Goal: Task Accomplishment & Management: Manage account settings

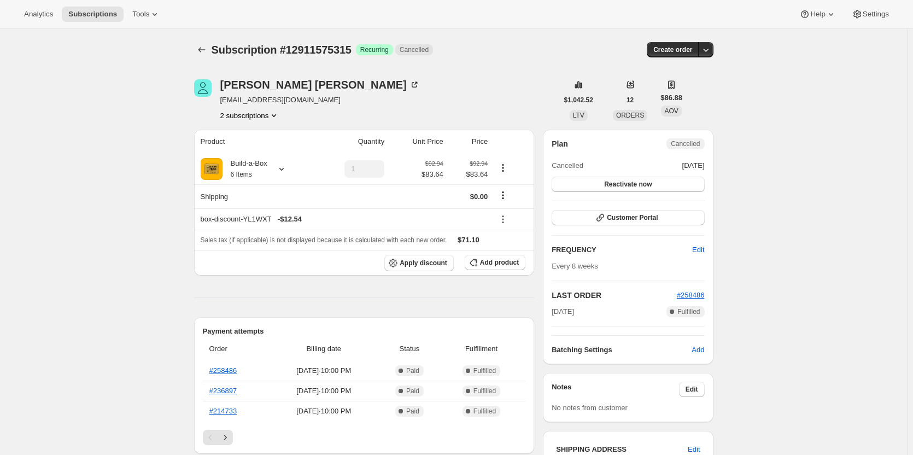
click at [267, 119] on button "2 subscriptions" at bounding box center [250, 115] width 60 height 11
click at [267, 144] on button "11184374035" at bounding box center [253, 135] width 83 height 17
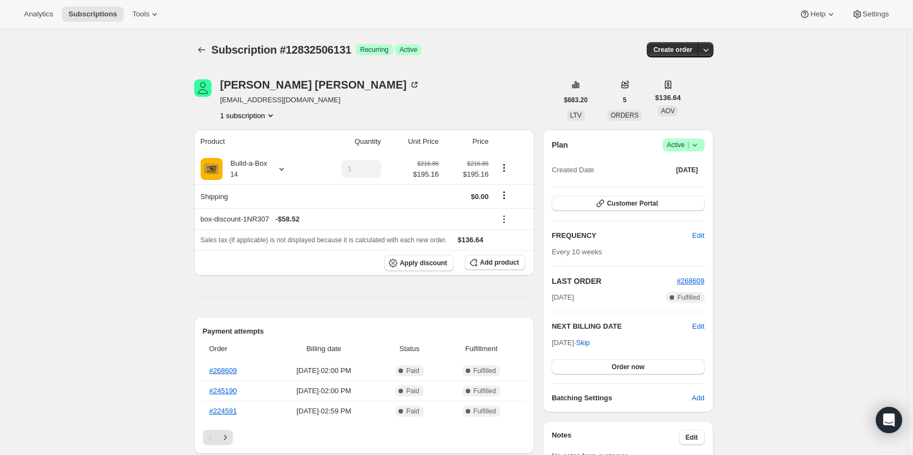
click at [687, 144] on span "Active |" at bounding box center [683, 144] width 33 height 11
click at [683, 184] on span "Cancel subscription" at bounding box center [687, 185] width 62 height 8
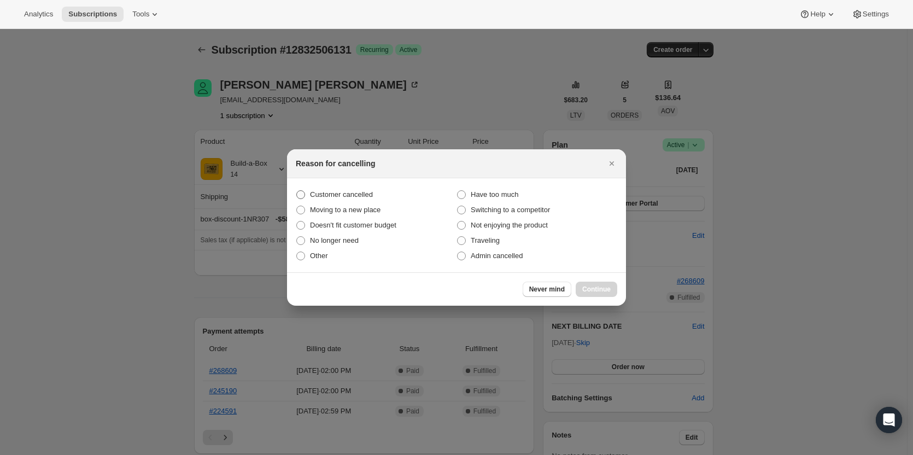
click at [335, 193] on span "Customer cancelled" at bounding box center [341, 194] width 63 height 8
click at [297, 191] on input "Customer cancelled" at bounding box center [296, 190] width 1 height 1
radio input "true"
click at [581, 291] on button "Continue" at bounding box center [597, 289] width 42 height 15
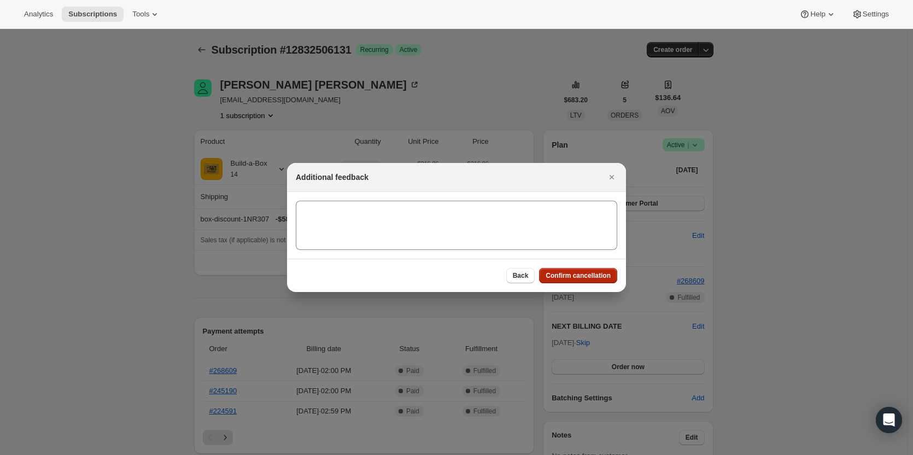
click at [584, 282] on button "Confirm cancellation" at bounding box center [578, 275] width 78 height 15
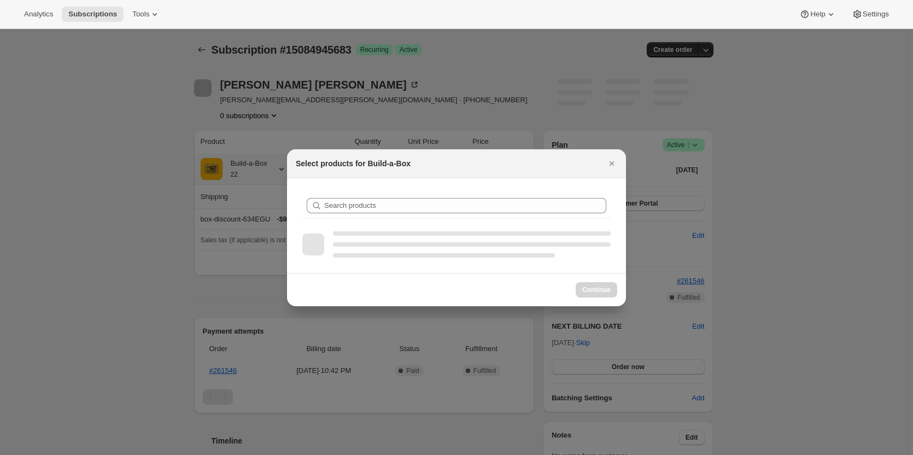
scroll to position [55, 0]
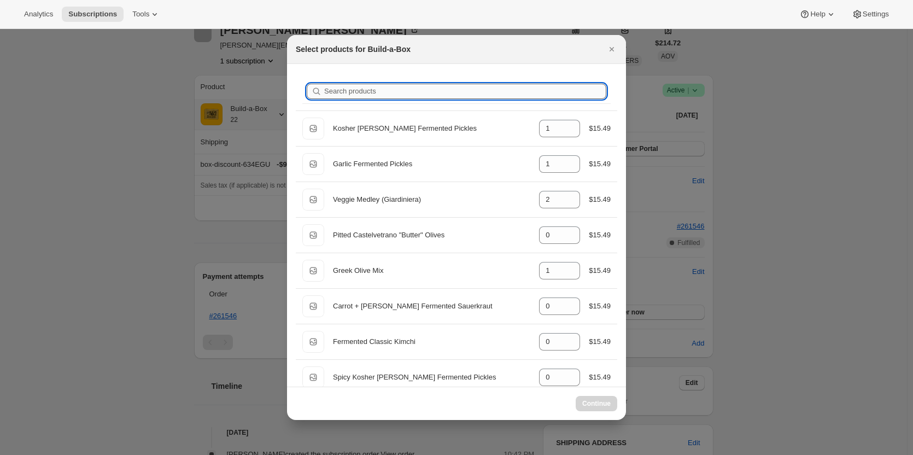
click at [454, 94] on input "Search products" at bounding box center [465, 91] width 282 height 15
type input "li"
type input "0"
type input "1"
type input "0"
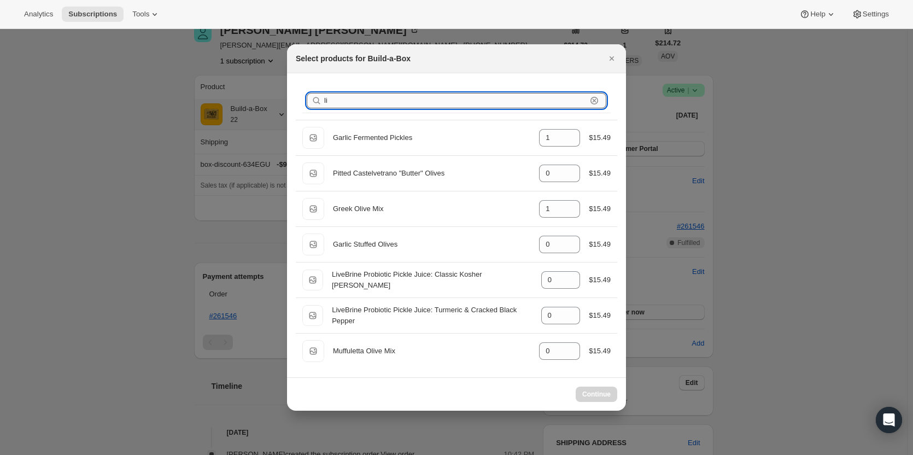
type input "liv"
type input "0"
type input "1"
type input "0"
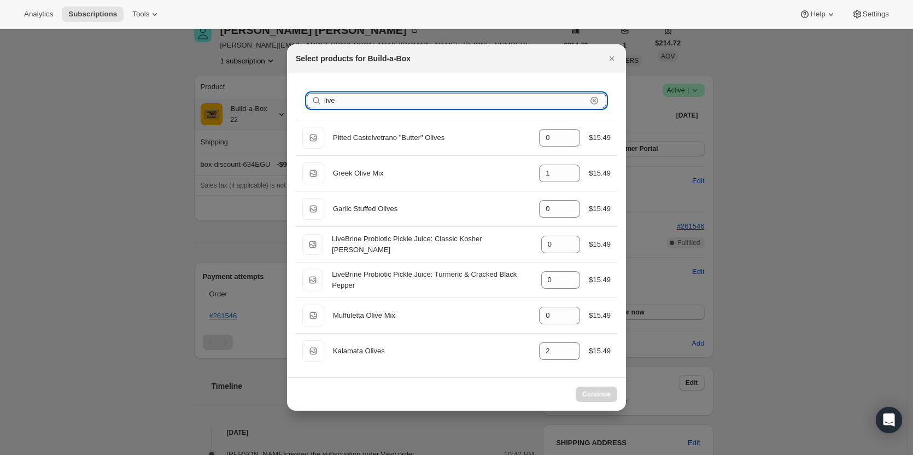
type input "liveb"
type input "0"
type input "livebr"
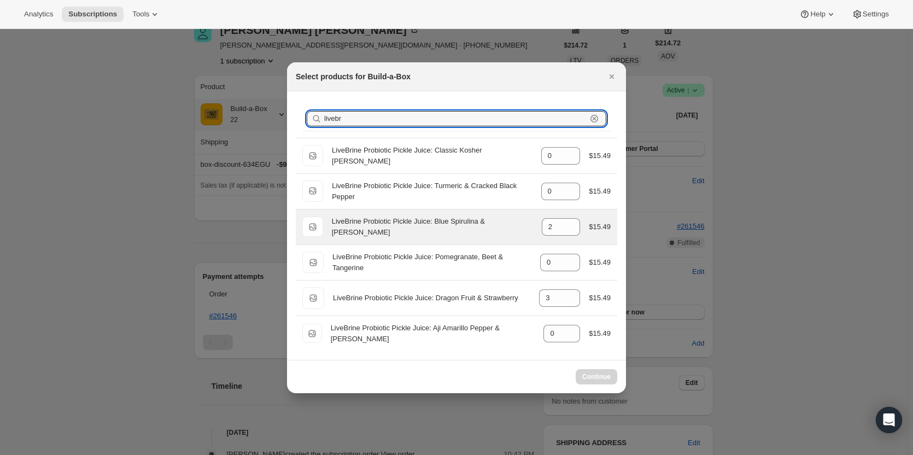
select select "gid://shopify/ProductVariant/49986052817171"
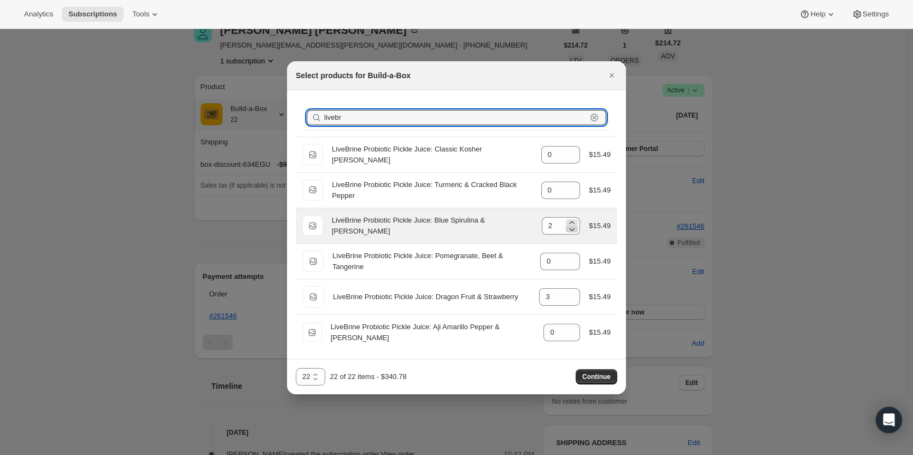
type input "livebr"
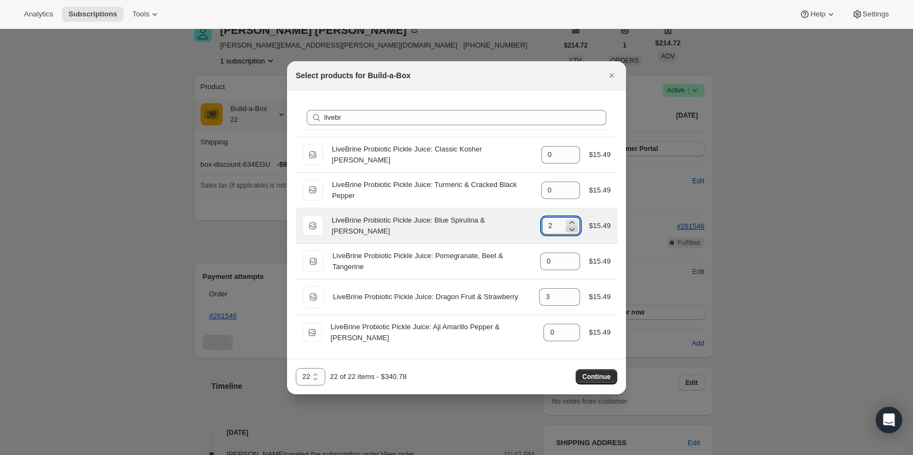
click at [574, 232] on icon ":rdl:" at bounding box center [571, 229] width 11 height 11
type input "0"
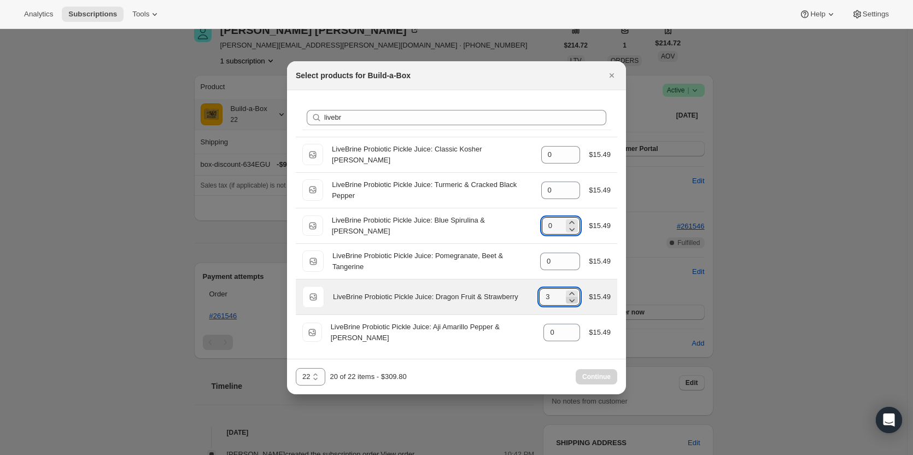
click at [573, 300] on icon ":rdl:" at bounding box center [571, 300] width 11 height 11
click at [577, 301] on icon ":rdl:" at bounding box center [571, 300] width 11 height 11
type input "0"
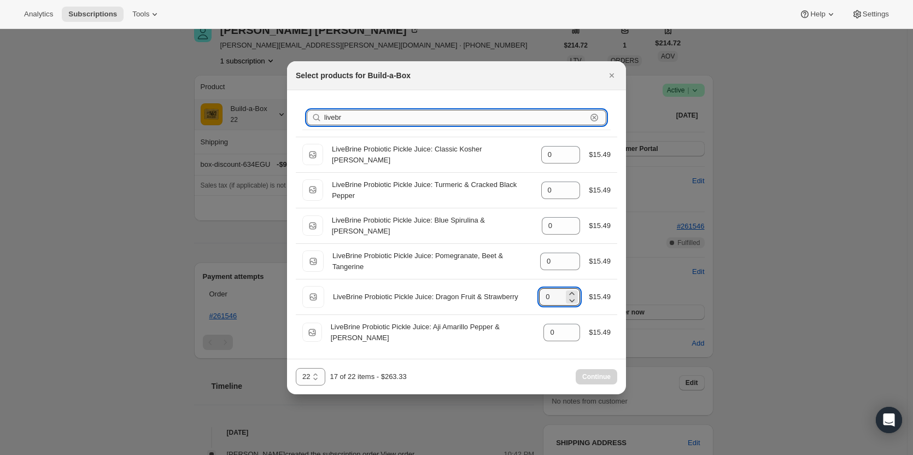
click at [425, 119] on input "livebr" at bounding box center [455, 117] width 262 height 15
type input "live"
type input "1"
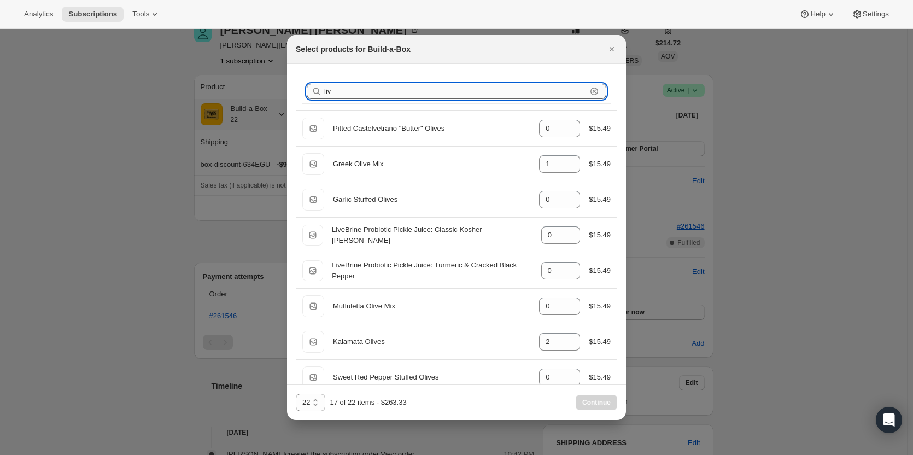
type input "li"
type input "1"
type input "0"
type input "1"
type input "0"
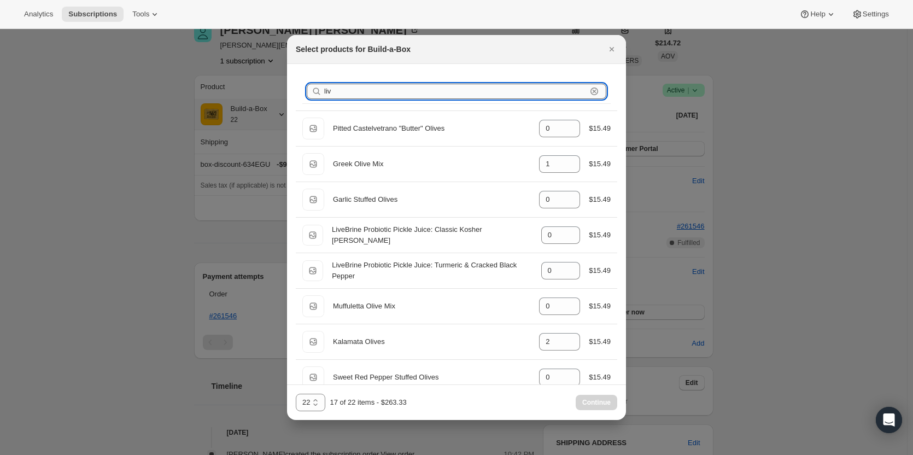
type input "2"
type input "1"
type input "l"
type input "1"
type input "2"
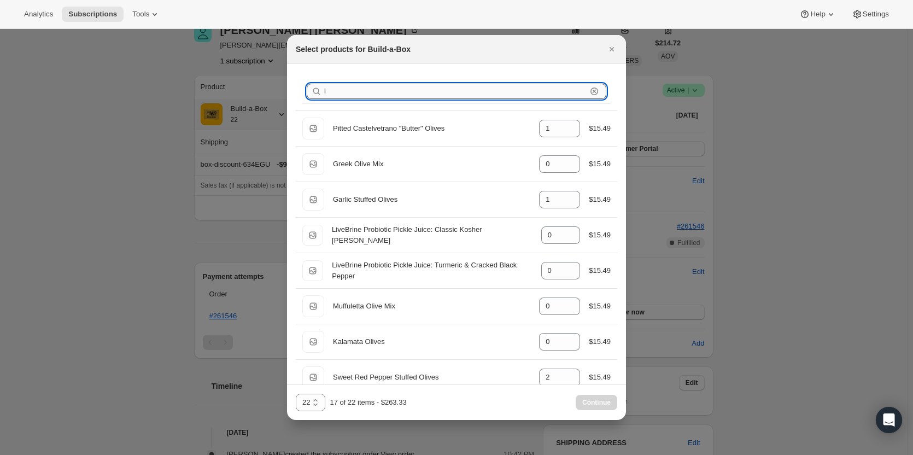
type input "1"
type input "0"
type input "2"
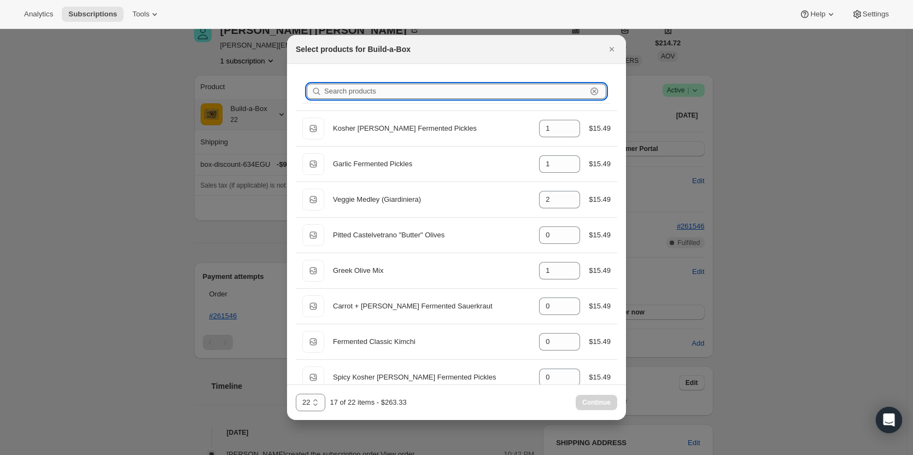
type input "1"
type input "0"
type input "1"
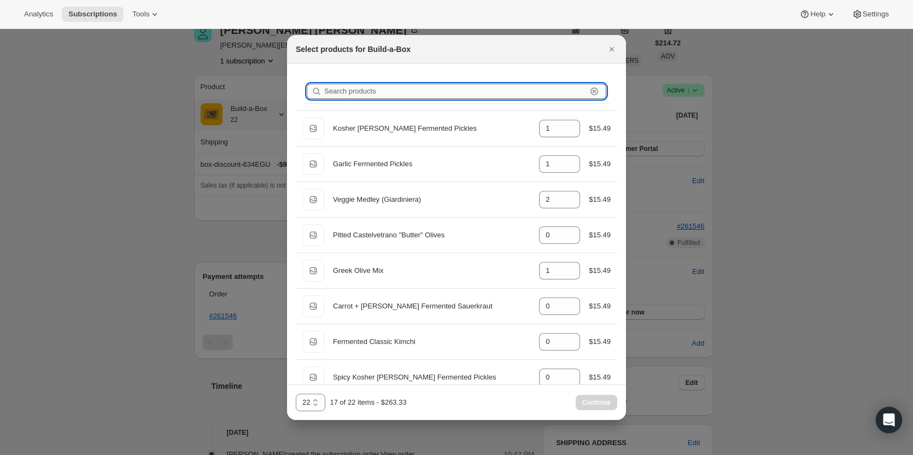
type input "2"
type input "0"
type input "1"
type input "0"
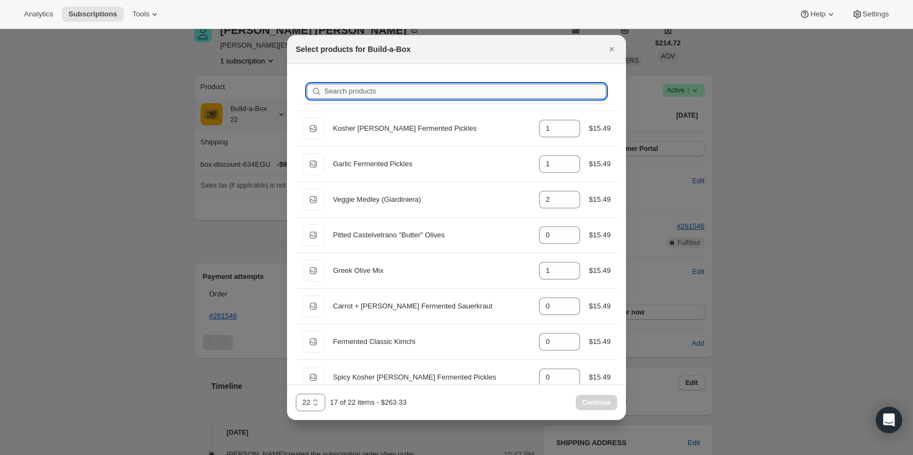
type input "k"
type input "1"
type input "0"
type input "1"
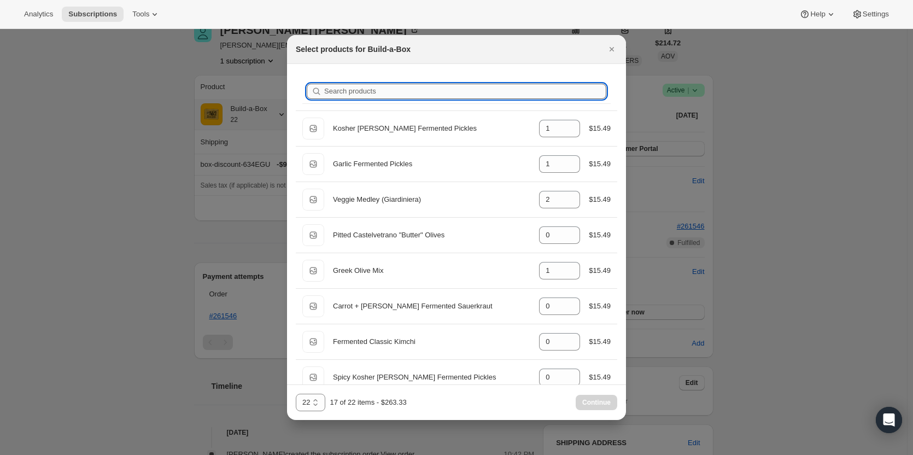
type input "1"
type input "0"
type input "2"
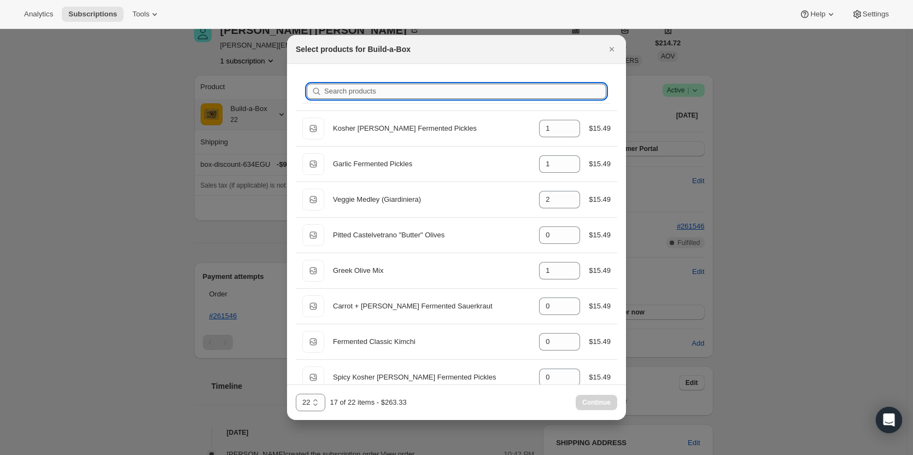
type input "0"
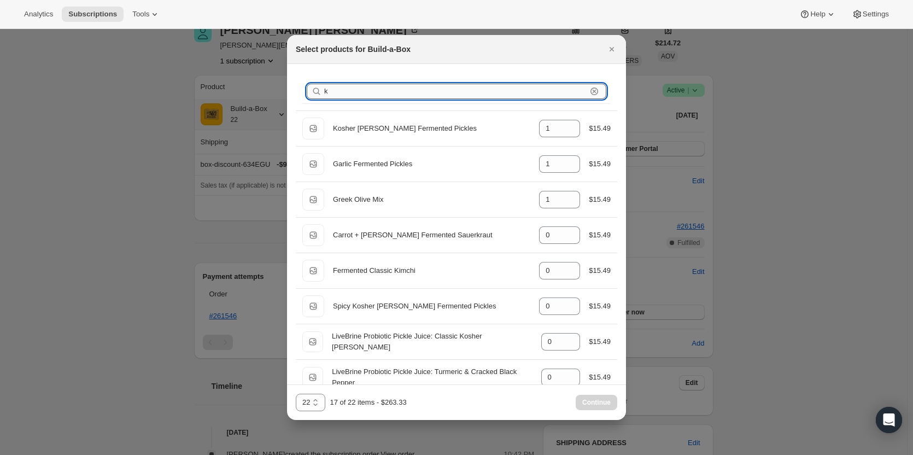
type input "ka"
type input "2"
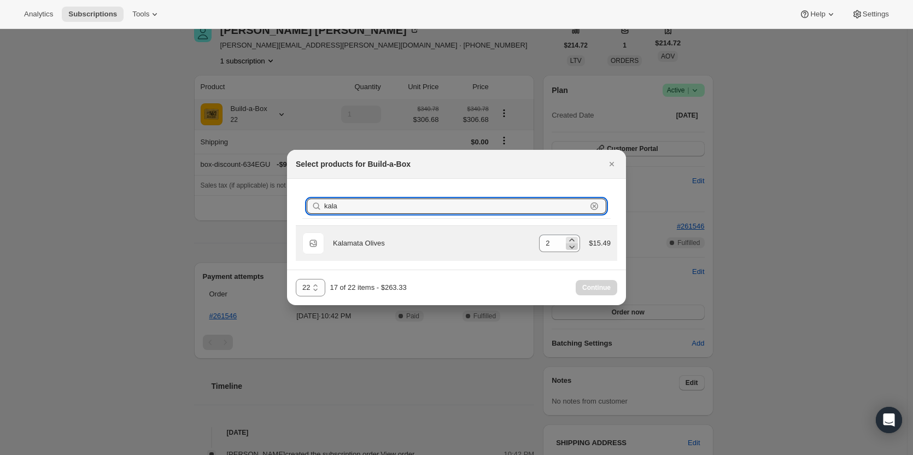
type input "kala"
click at [574, 250] on icon ":rdl:" at bounding box center [571, 246] width 11 height 11
type input "1"
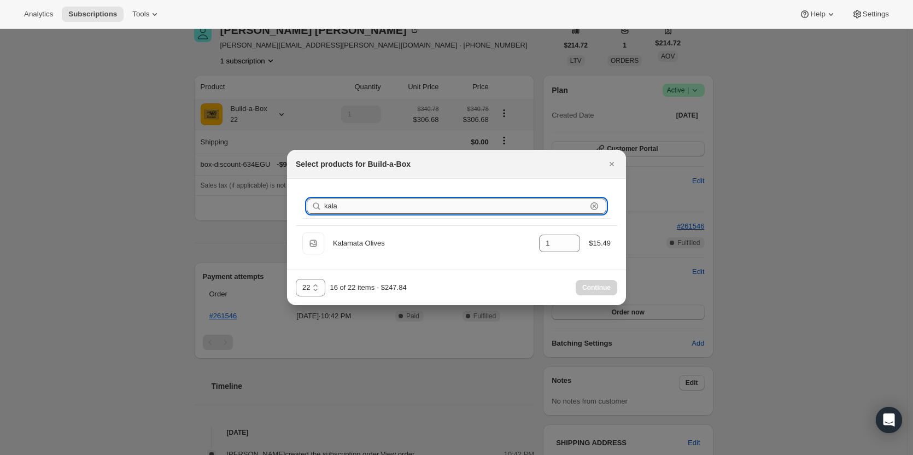
click at [390, 208] on input "kala" at bounding box center [455, 205] width 262 height 15
type input "k"
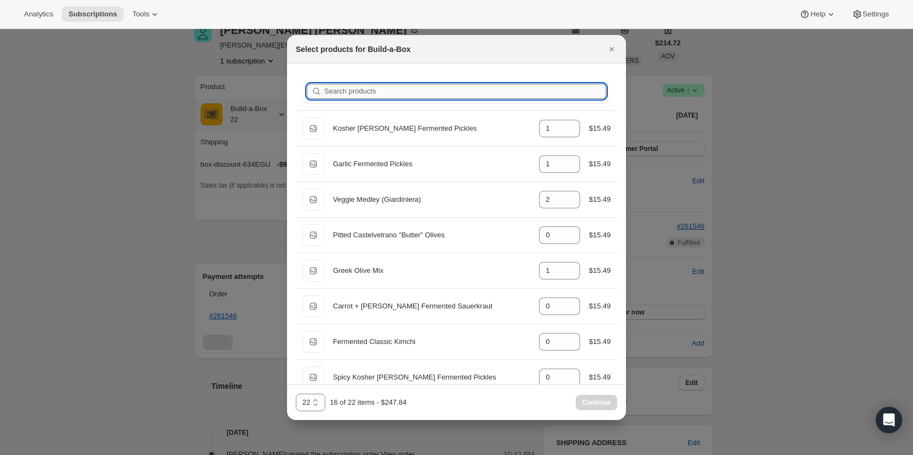
type input "s"
type input "0"
type input "1"
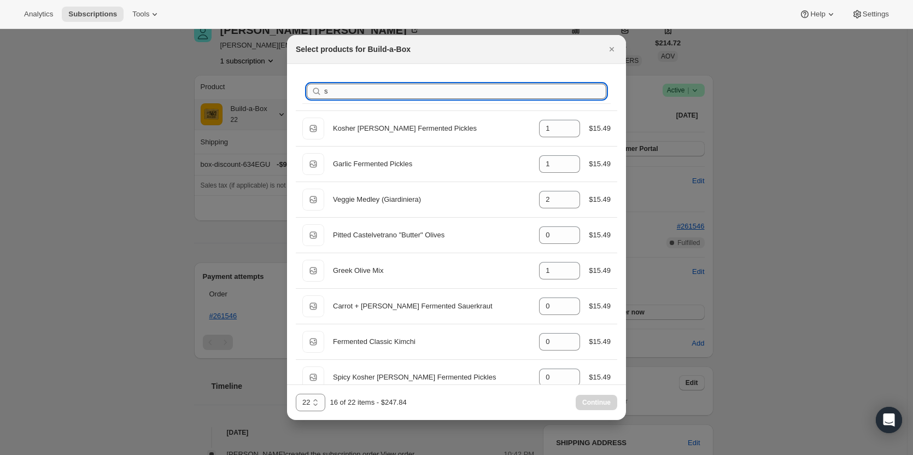
type input "1"
type input "0"
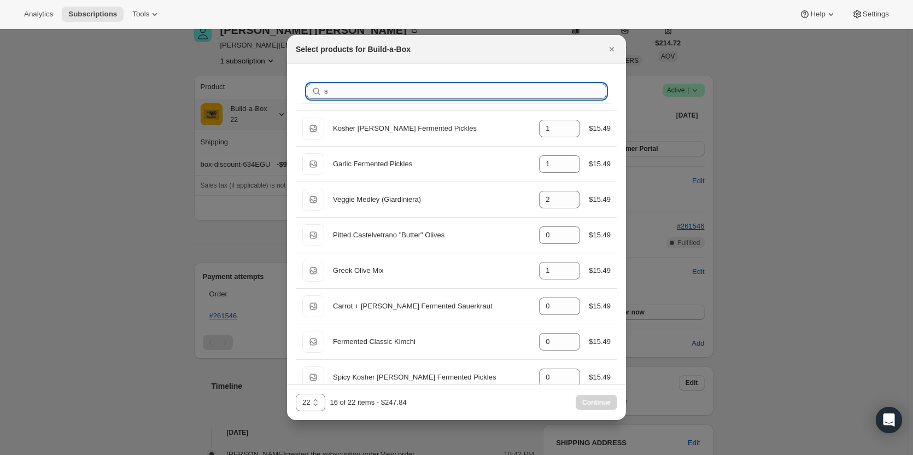
type input "1"
type input "sp"
type input "0"
type input "1"
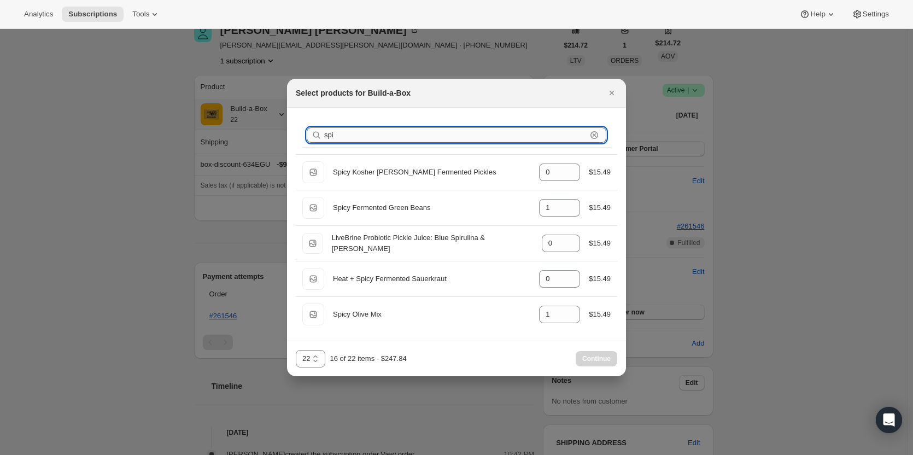
type input "spic"
type input "1"
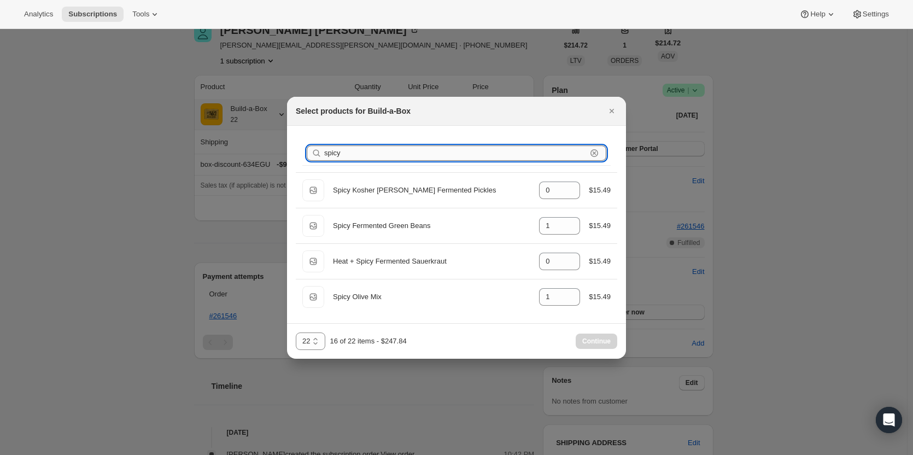
type input "spicy o"
type input "1"
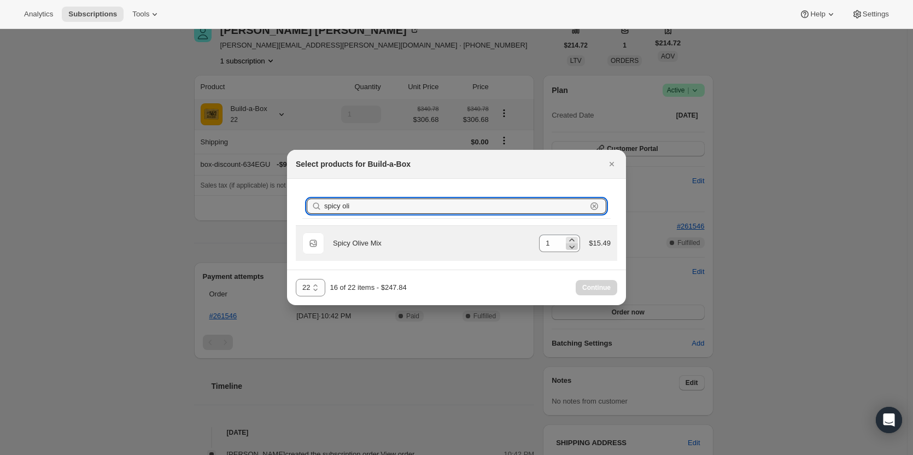
type input "spicy oli"
click at [576, 250] on icon ":rdl:" at bounding box center [571, 246] width 11 height 11
type input "0"
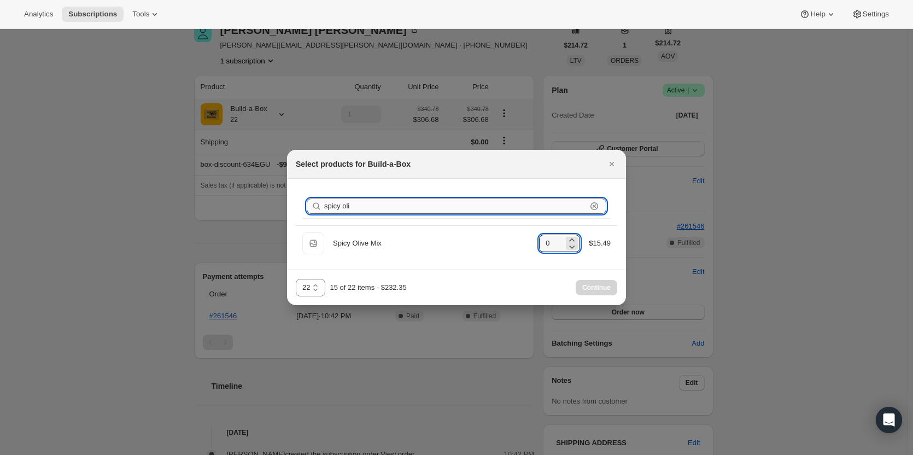
click at [382, 204] on input "spicy oli" at bounding box center [455, 205] width 262 height 15
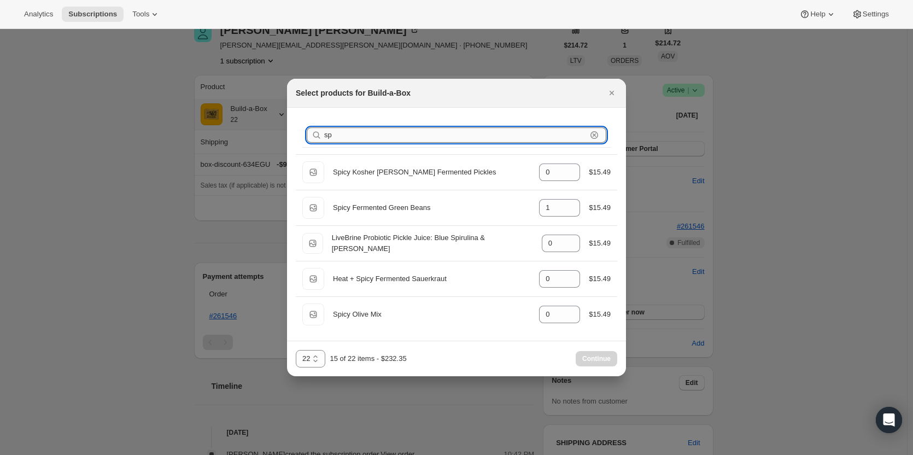
type input "s"
type input "1"
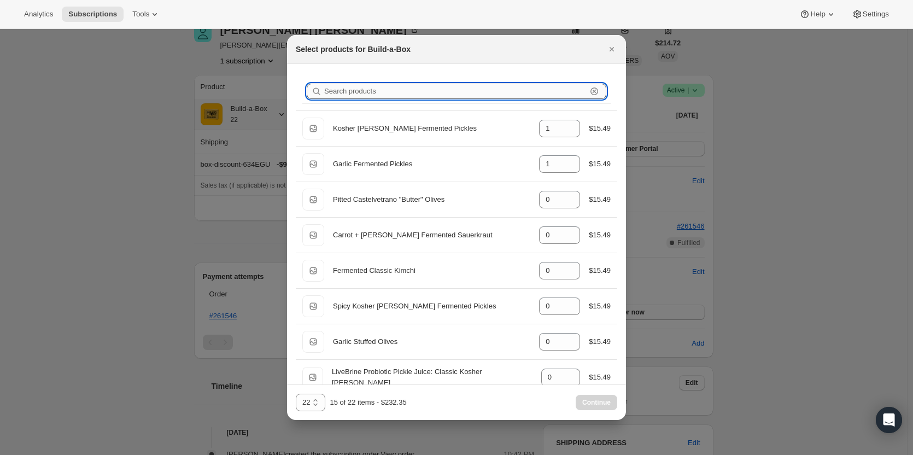
type input "2"
type input "1"
type input "0"
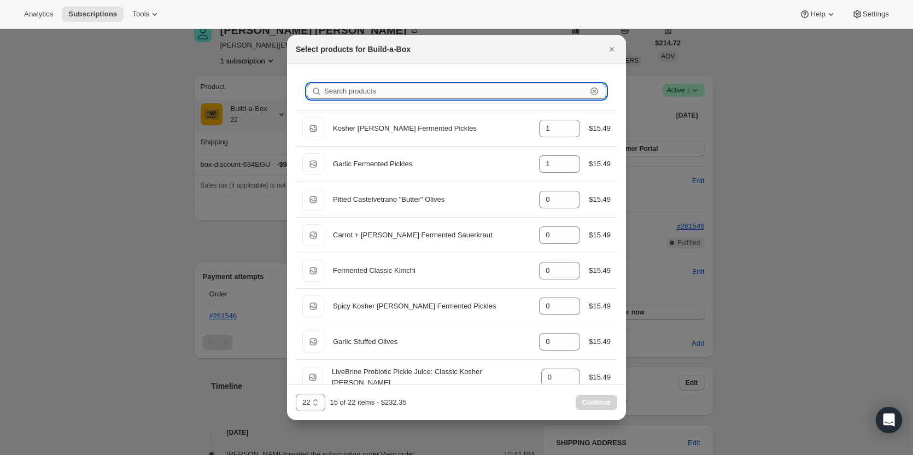
type input "1"
type input "0"
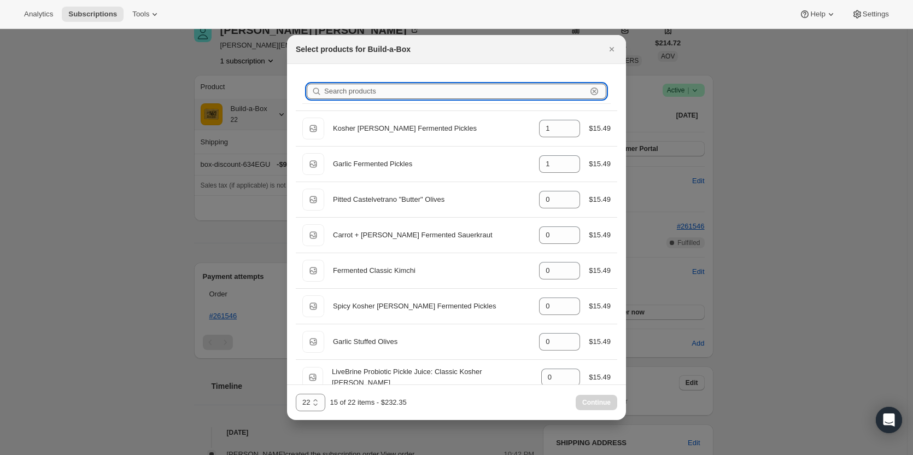
type input "0"
type input "o"
type input "0"
type input "1"
type input "0"
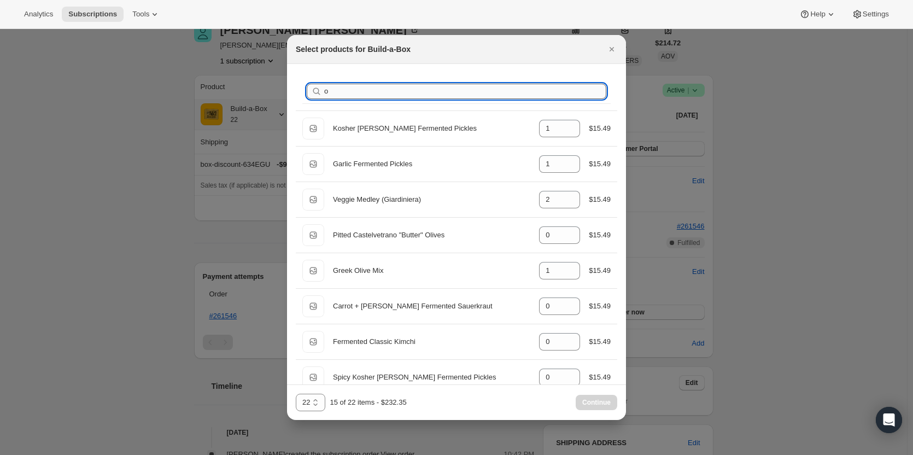
type input "1"
type input "0"
type input "1"
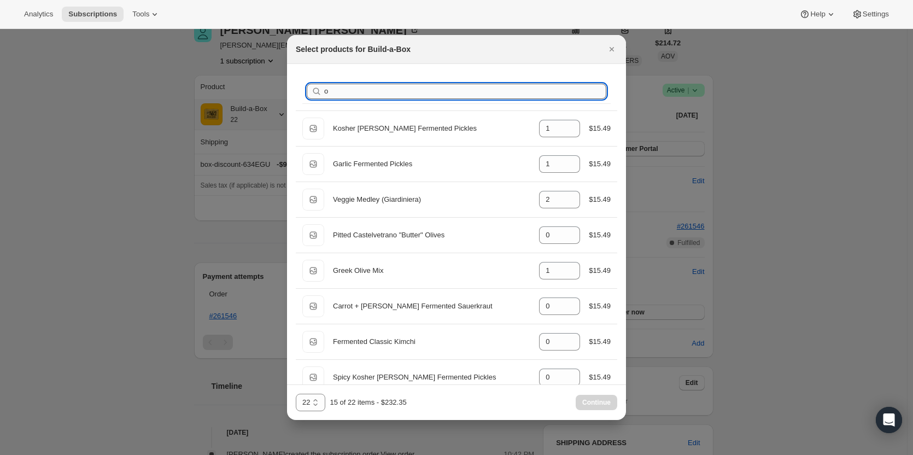
type input "0"
type input "1"
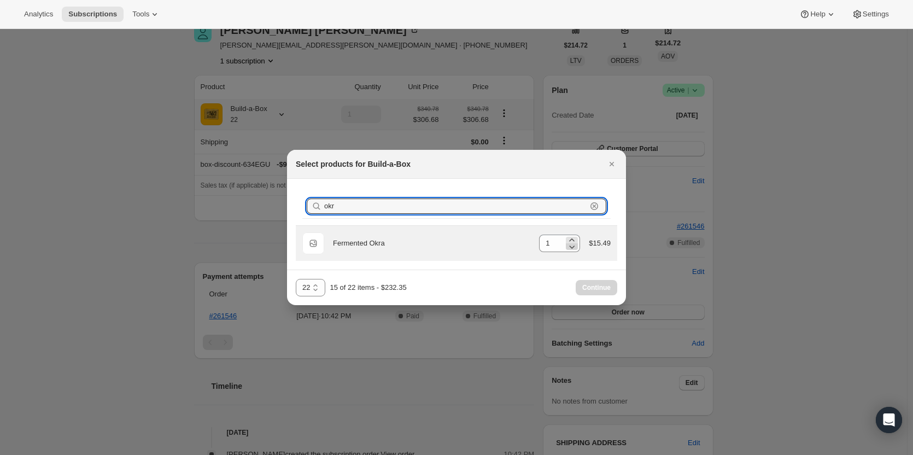
type input "okr"
click at [571, 244] on icon ":rdl:" at bounding box center [571, 246] width 11 height 11
type input "0"
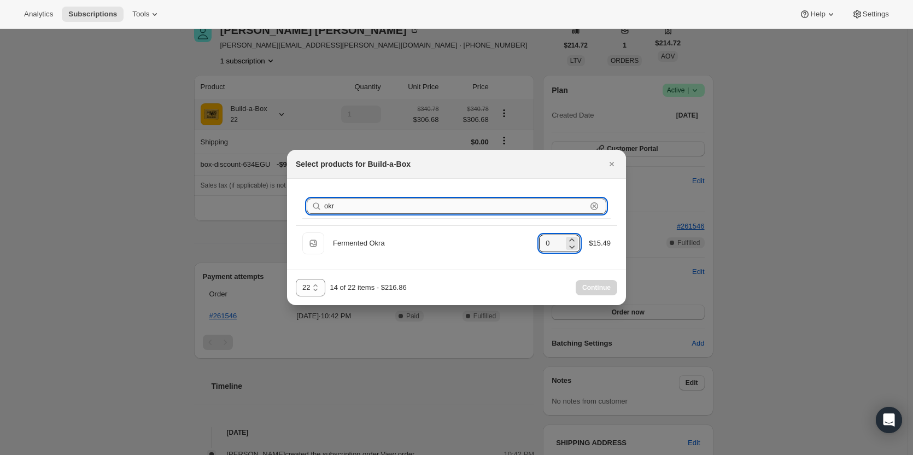
click at [368, 202] on input "okr" at bounding box center [455, 205] width 262 height 15
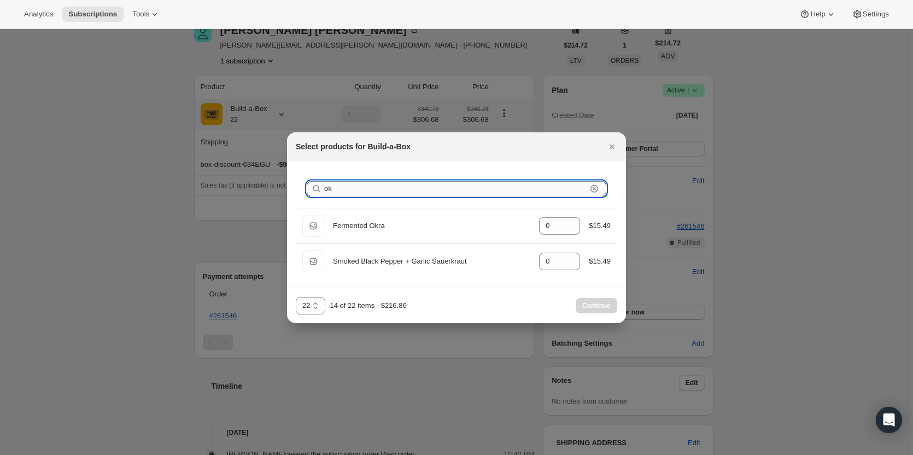
type input "o"
type input "1"
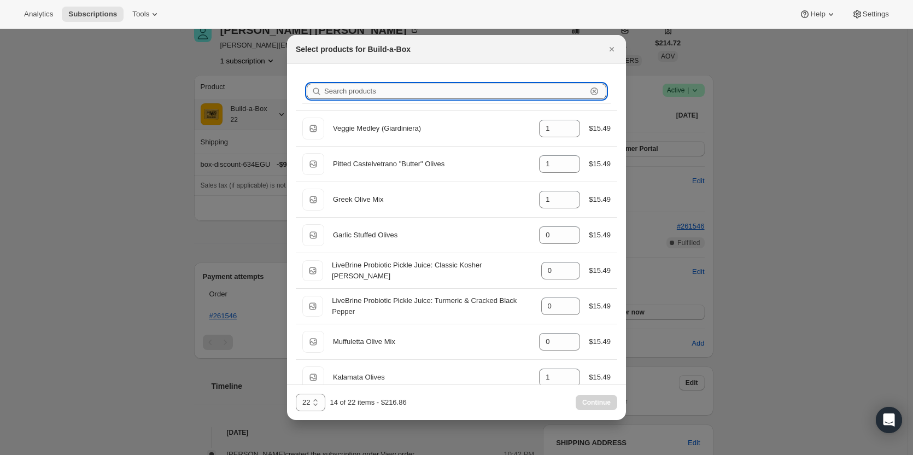
type input "v"
type input "2"
type input "0"
type input "1"
type input "0"
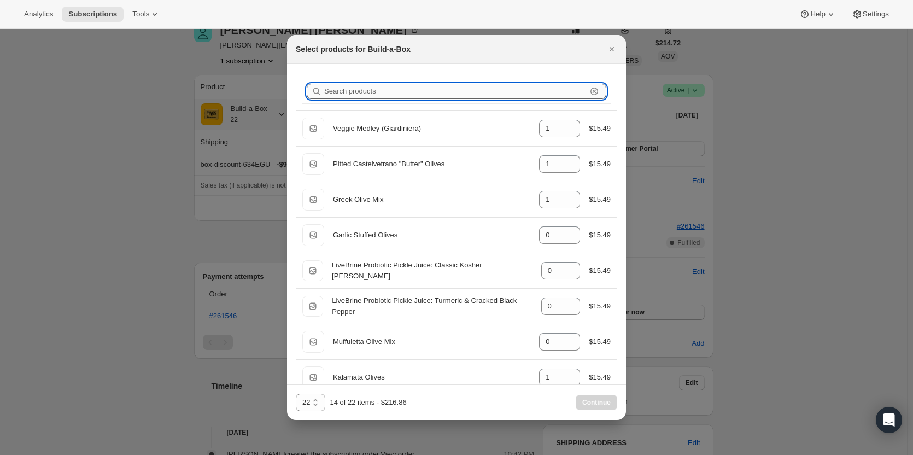
type input "1"
type input "0"
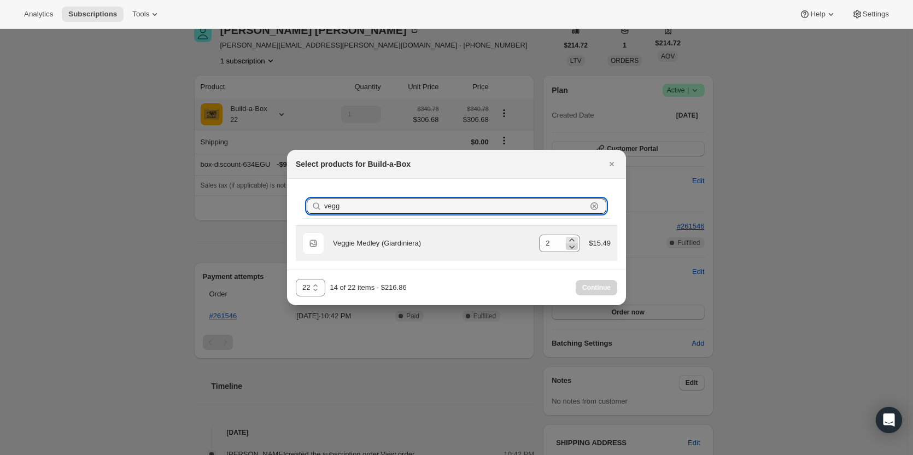
type input "vegg"
click at [575, 248] on icon ":rdl:" at bounding box center [571, 246] width 11 height 11
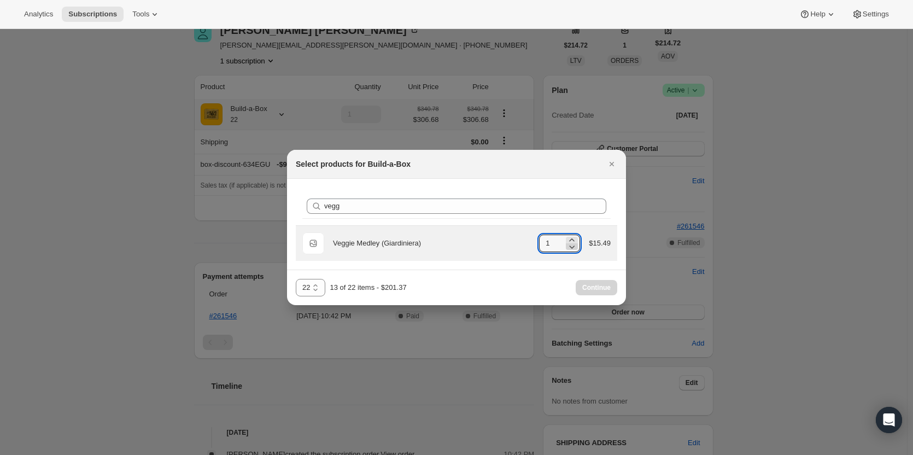
click at [575, 248] on icon ":rdl:" at bounding box center [571, 246] width 11 height 11
type input "0"
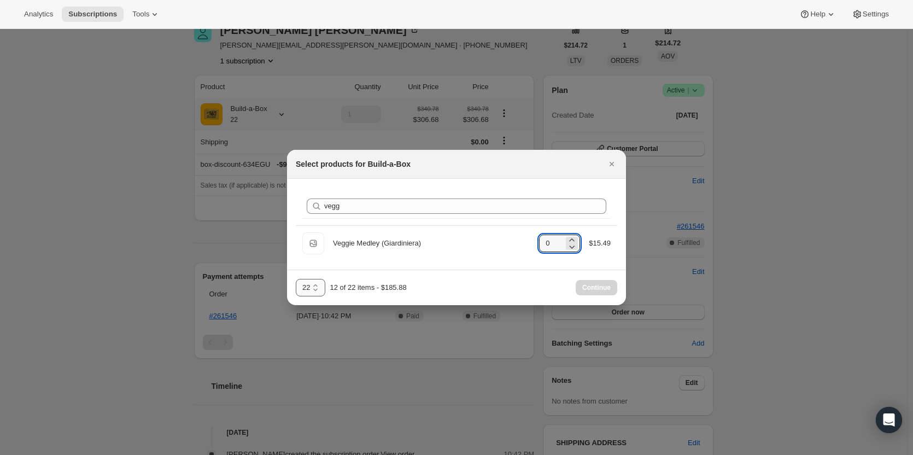
click at [312, 289] on select "3 Items 6 Items 9 Items 12+ Items 13 14 15 16 17 18 19 20 21 22 23 24 25 26 27 …" at bounding box center [311, 287] width 30 height 17
select select "gid://shopify/ProductVariant/49973439299859"
click at [296, 279] on select "3 Items 6 Items 9 Items 12+ Items 13 14 15 16 17 18 19 20 21 22 23 24 25 26 27 …" at bounding box center [311, 287] width 30 height 17
click at [599, 290] on span "Continue" at bounding box center [596, 287] width 28 height 9
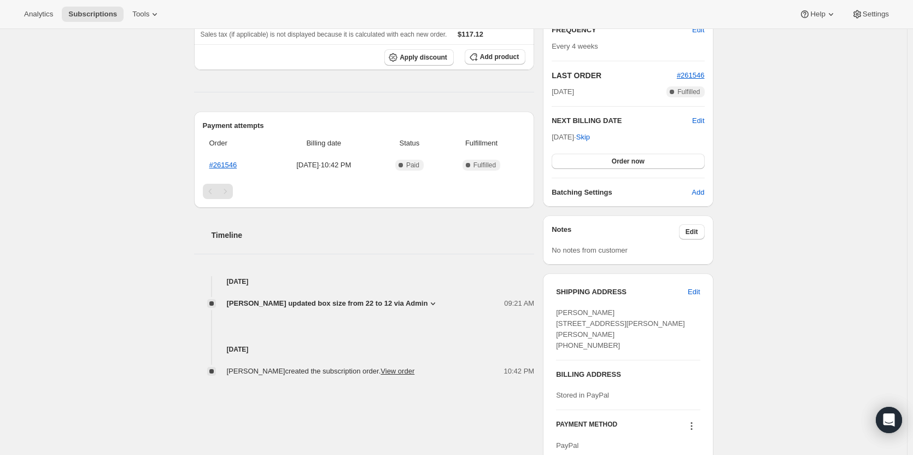
scroll to position [258, 0]
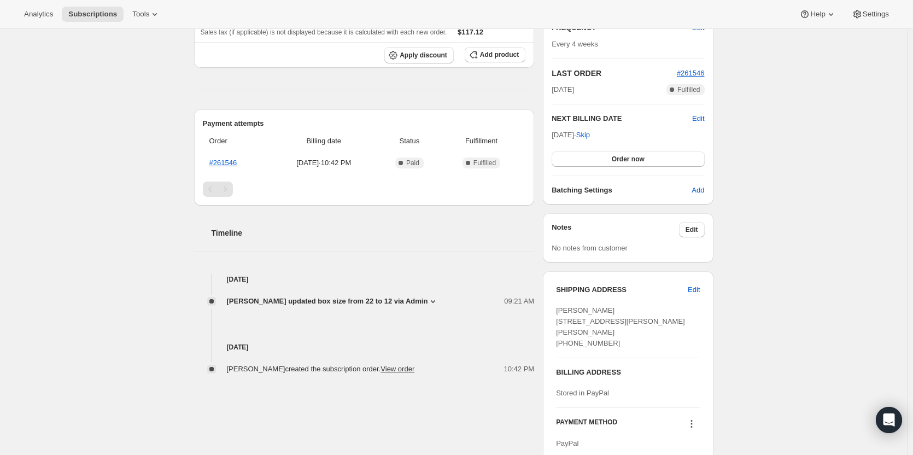
click at [371, 295] on div "[PERSON_NAME] updated box size from 22 to 12 via Admin 09:21 AM New box selecti…" at bounding box center [364, 296] width 341 height 22
click at [371, 298] on span "[PERSON_NAME] updated box size from 22 to 12 via Admin" at bounding box center [327, 301] width 201 height 11
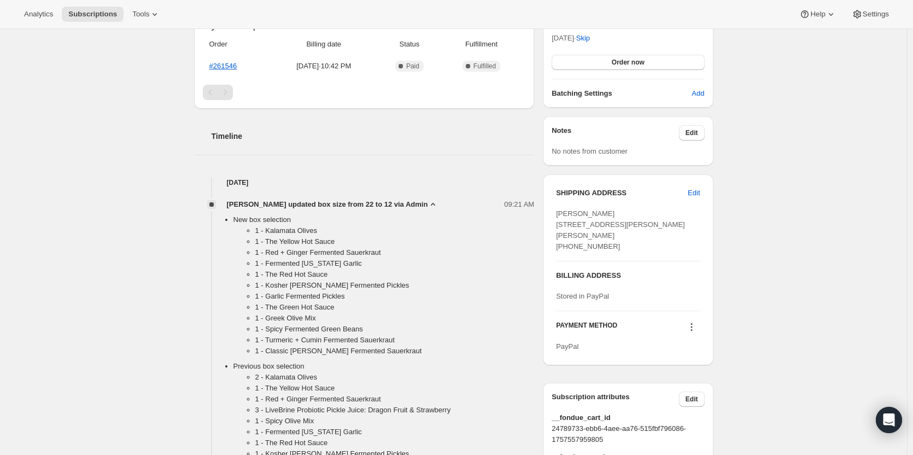
scroll to position [367, 0]
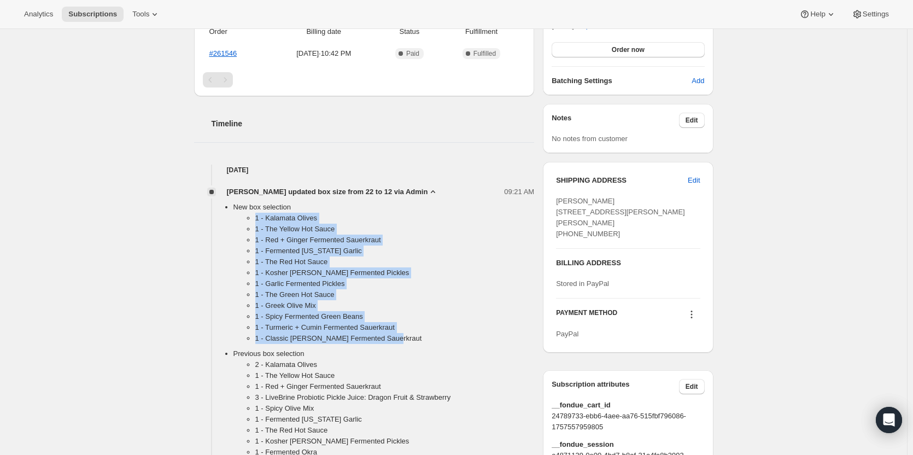
drag, startPoint x: 244, startPoint y: 216, endPoint x: 402, endPoint y: 335, distance: 197.5
click at [402, 335] on ul "1 - Kalamata Olives 1 - The Yellow Hot Sauce 1 - Red + Ginger Fermented Sauerkr…" at bounding box center [383, 281] width 301 height 136
copy ul "1 - Kalamata Olives 1 - The Yellow Hot Sauce 1 - Red + Ginger Fermented Sauerkr…"
